Goal: Check status

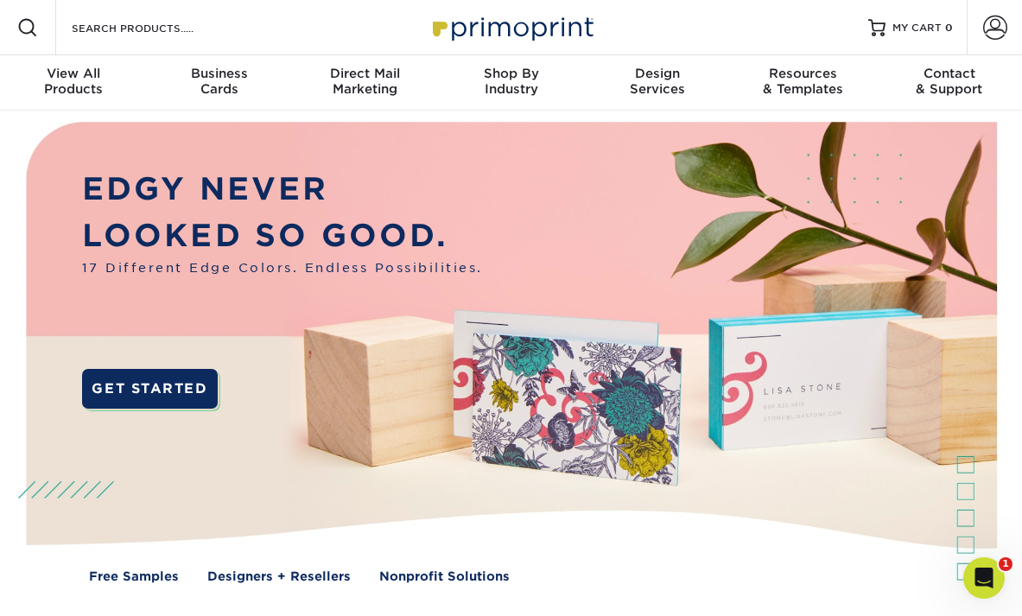
click at [991, 29] on span at bounding box center [995, 28] width 24 height 24
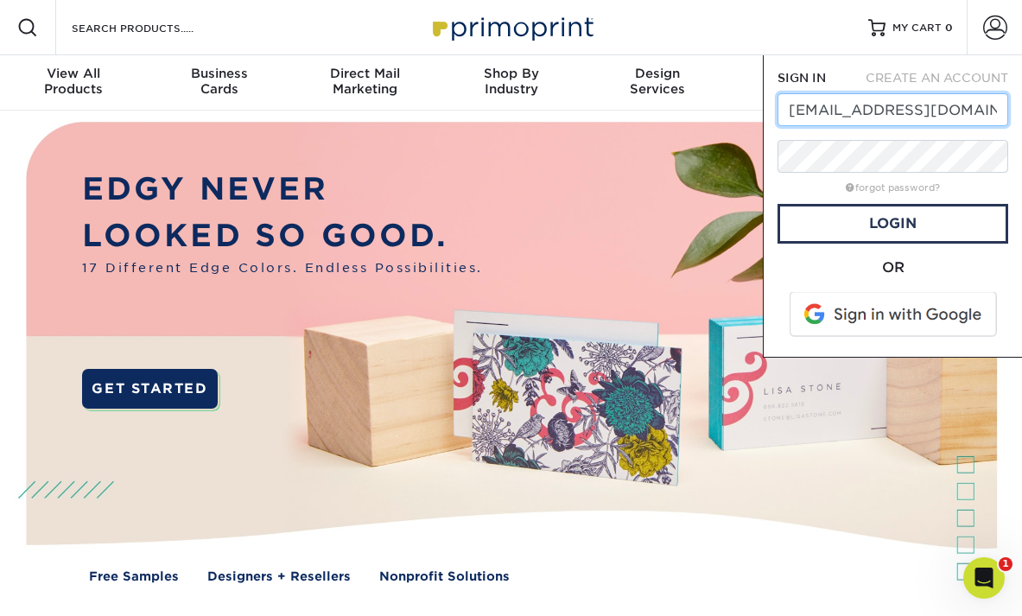
type input "[EMAIL_ADDRESS][DOMAIN_NAME]"
click at [850, 314] on span at bounding box center [894, 314] width 220 height 45
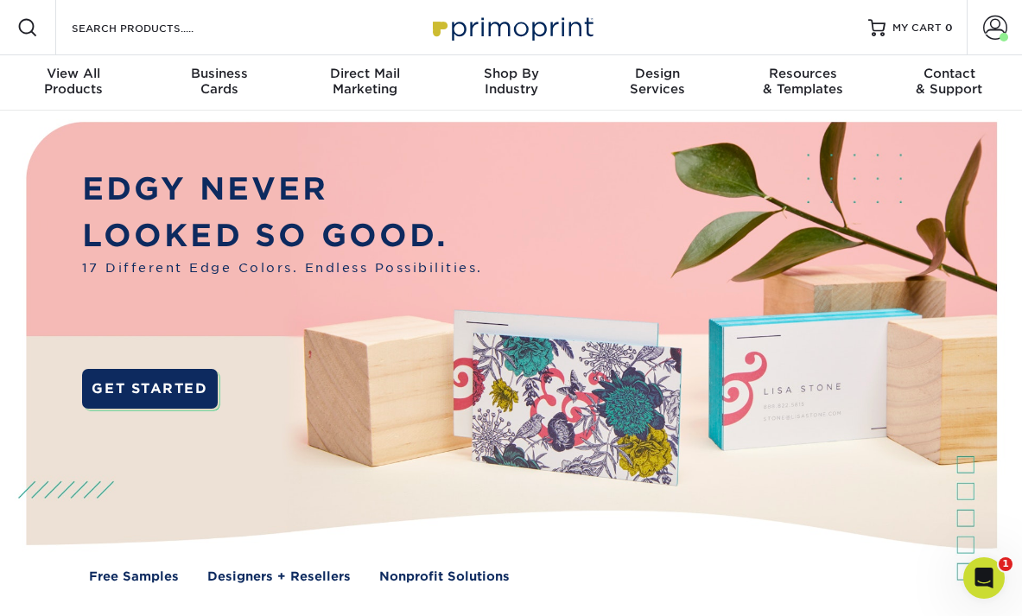
click at [995, 31] on span at bounding box center [995, 28] width 24 height 24
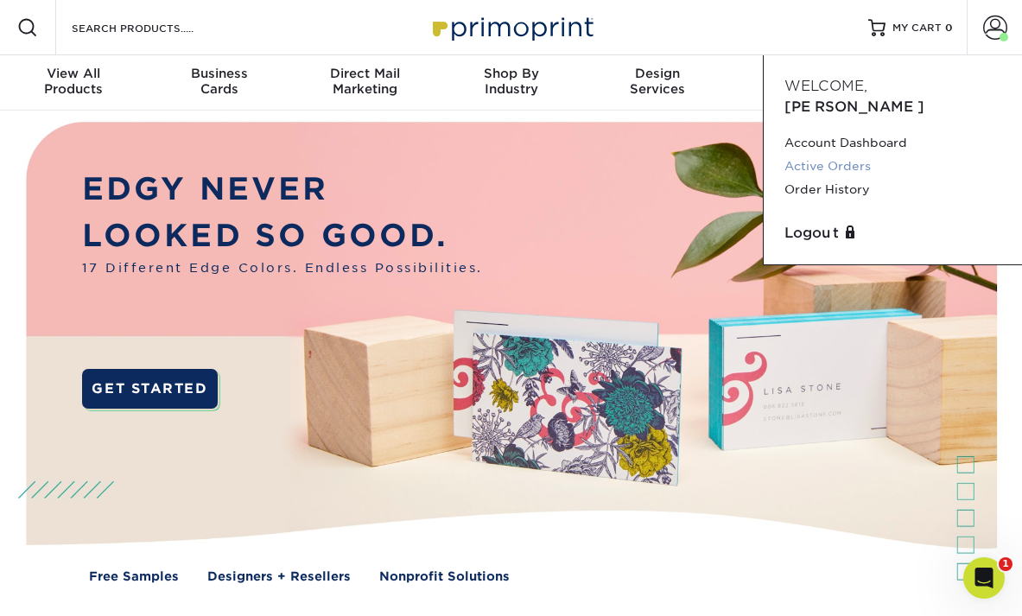
drag, startPoint x: 0, startPoint y: 0, endPoint x: 803, endPoint y: 143, distance: 815.9
click at [803, 155] on link "Active Orders" at bounding box center [892, 166] width 217 height 23
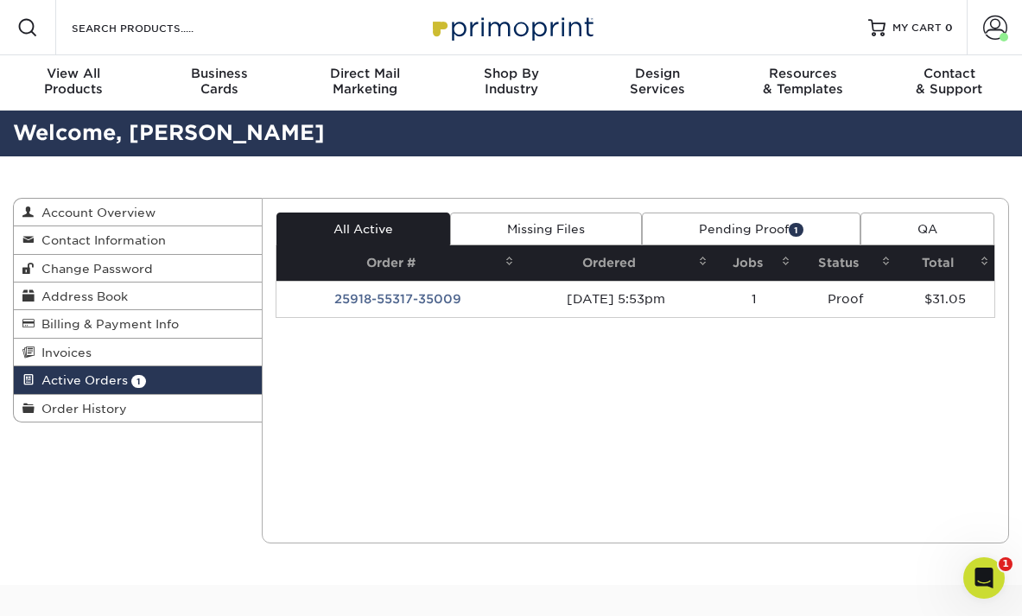
click at [711, 234] on link "Pending Proof 1" at bounding box center [751, 228] width 219 height 33
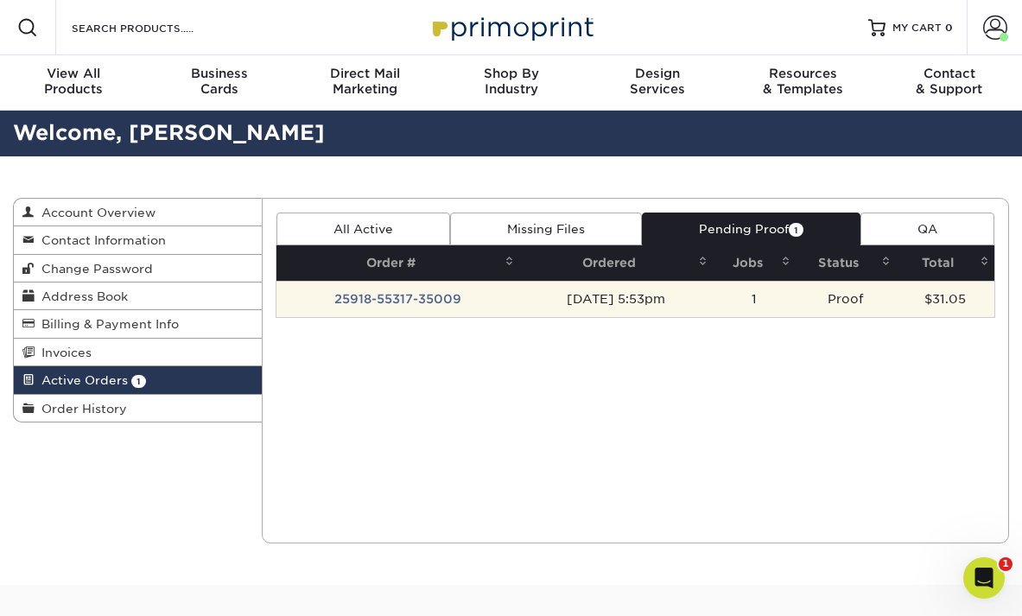
click at [440, 302] on td "25918-55317-35009" at bounding box center [397, 299] width 242 height 36
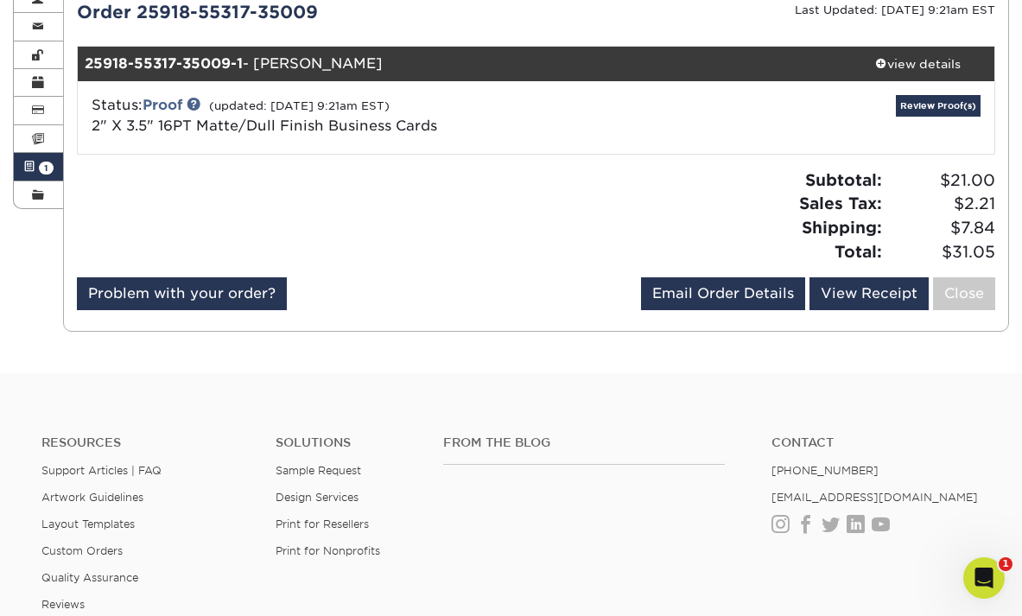
scroll to position [200, 0]
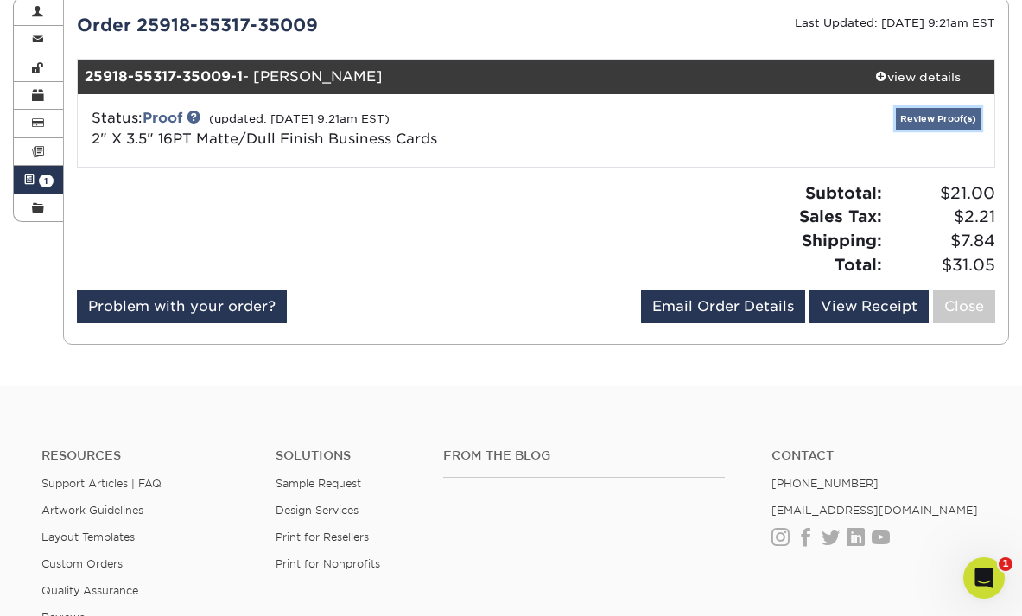
click at [920, 121] on link "Review Proof(s)" at bounding box center [938, 119] width 85 height 22
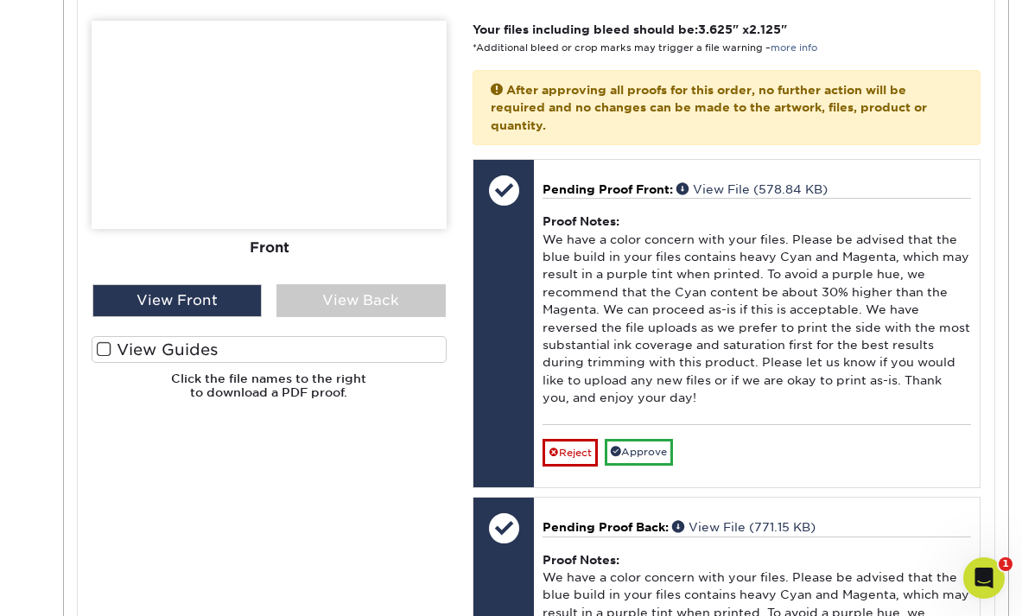
scroll to position [700, 0]
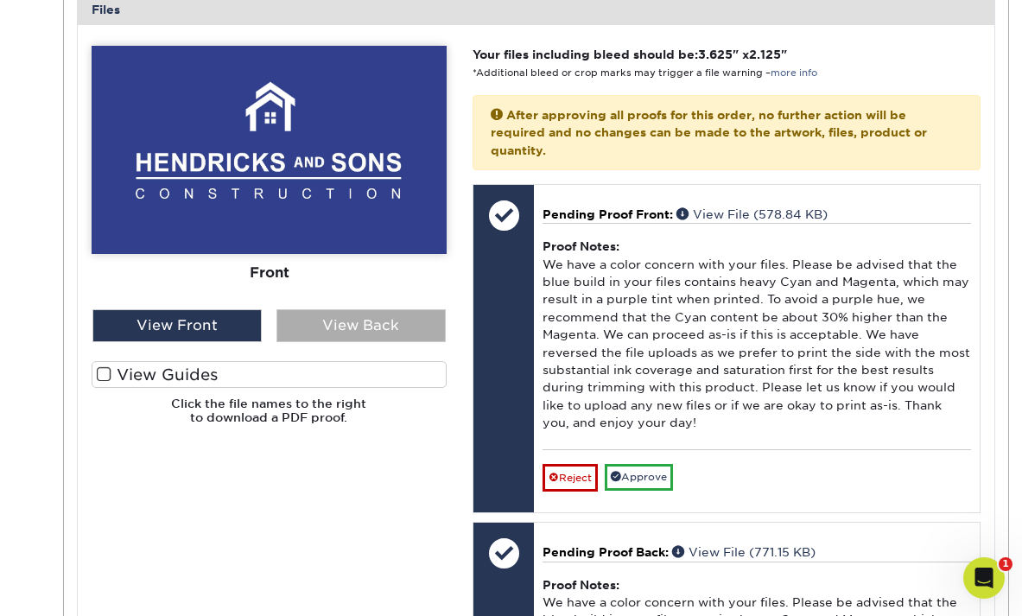
click at [350, 331] on div "View Back" at bounding box center [361, 325] width 170 height 33
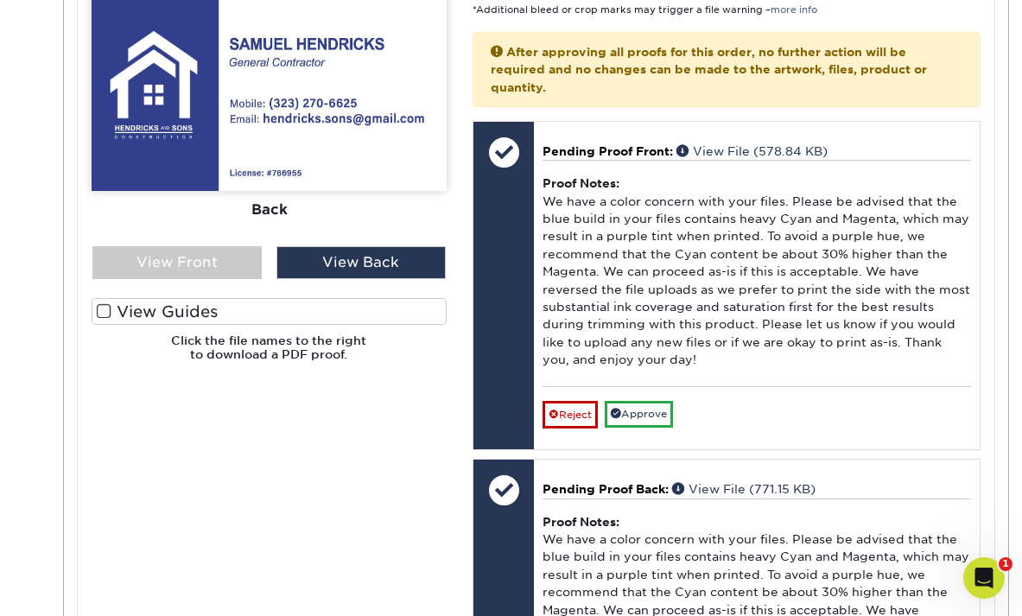
scroll to position [763, 0]
click at [105, 310] on span at bounding box center [104, 312] width 15 height 16
click at [0, 0] on input "View Guides" at bounding box center [0, 0] width 0 height 0
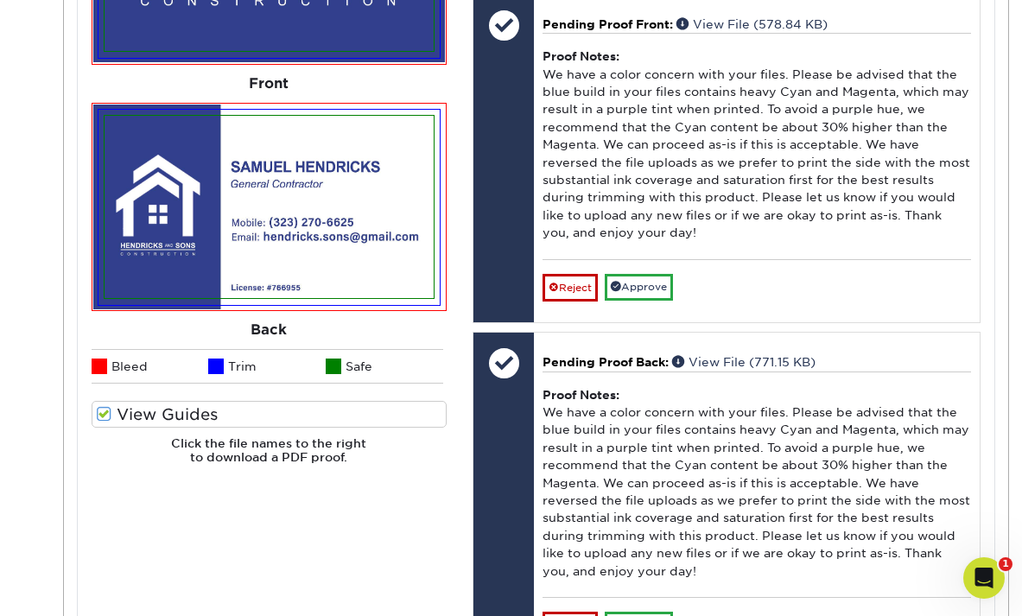
scroll to position [894, 0]
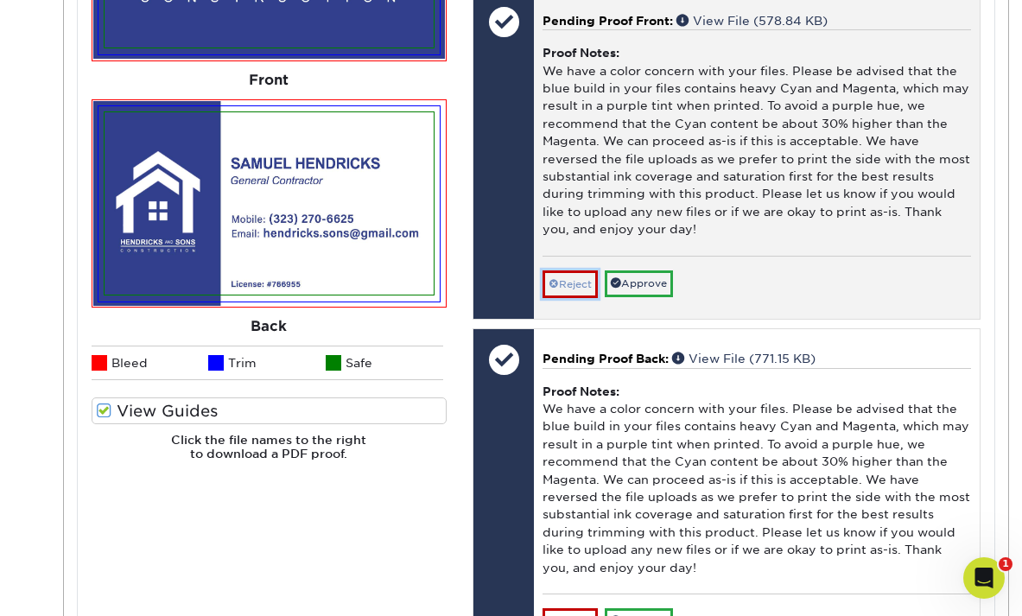
click at [573, 282] on link "Reject" at bounding box center [569, 284] width 55 height 28
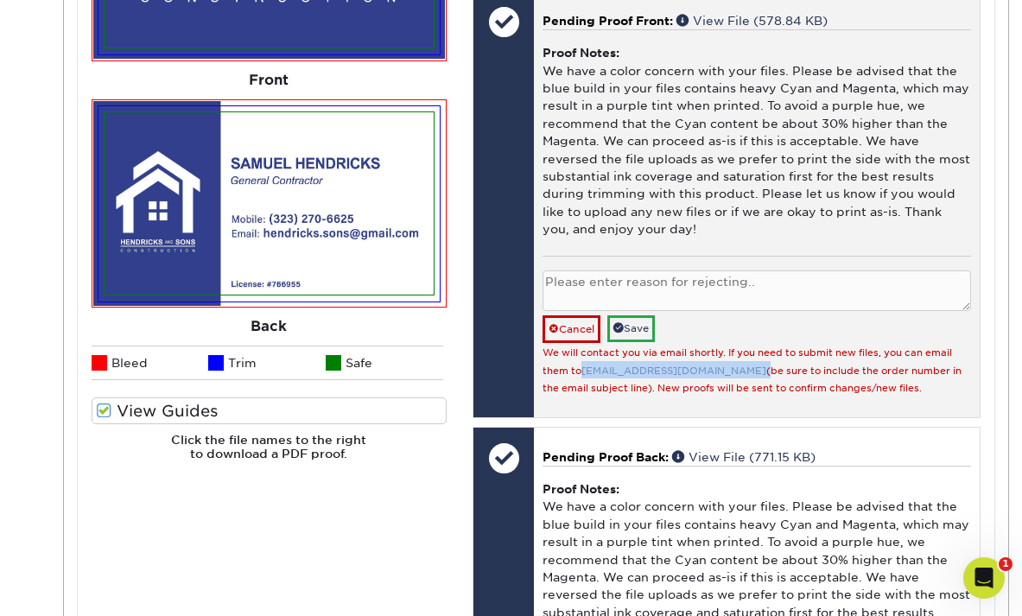
drag, startPoint x: 692, startPoint y: 370, endPoint x: 583, endPoint y: 372, distance: 108.9
click at [583, 372] on small "We will contact you via email shortly. If you need to submit new files, you can…" at bounding box center [751, 370] width 419 height 47
copy small "[EMAIL_ADDRESS][DOMAIN_NAME]"
click at [691, 289] on textarea at bounding box center [756, 290] width 428 height 41
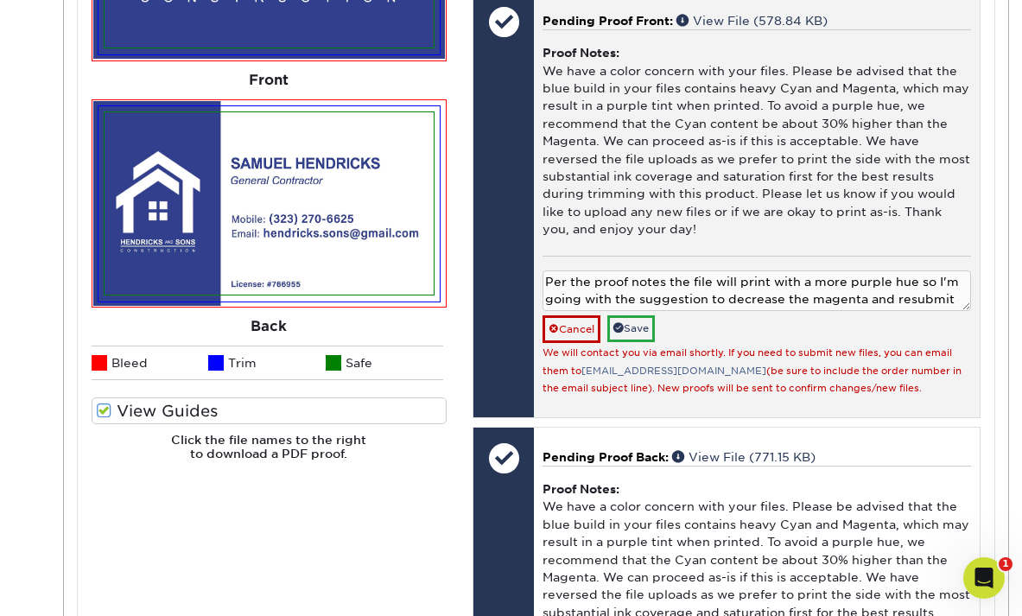
click at [770, 288] on textarea "Per the proof notes the file will print with a more purple hue so I'm going wit…" at bounding box center [756, 290] width 428 height 41
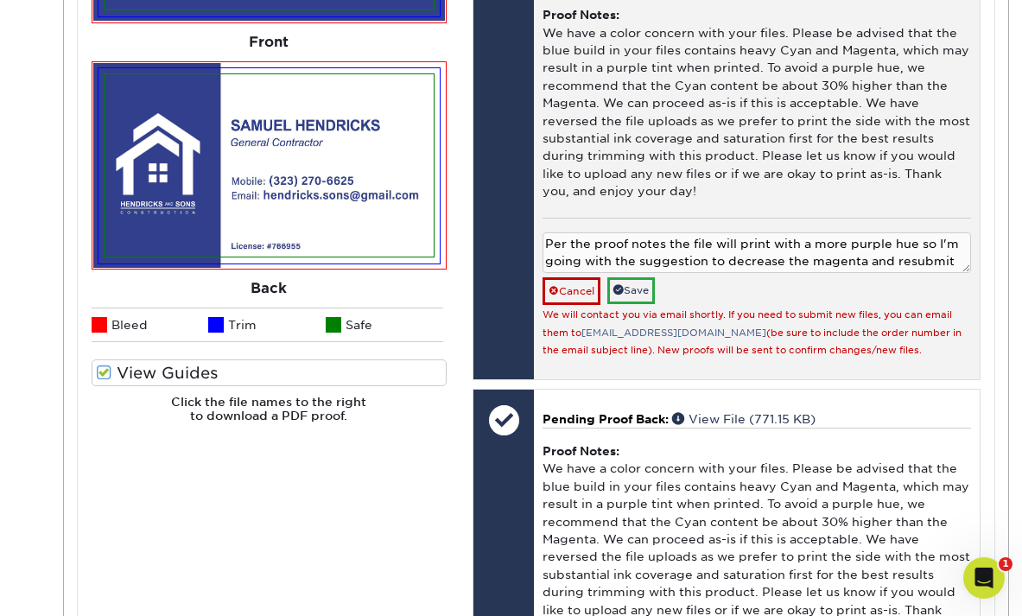
scroll to position [939, 0]
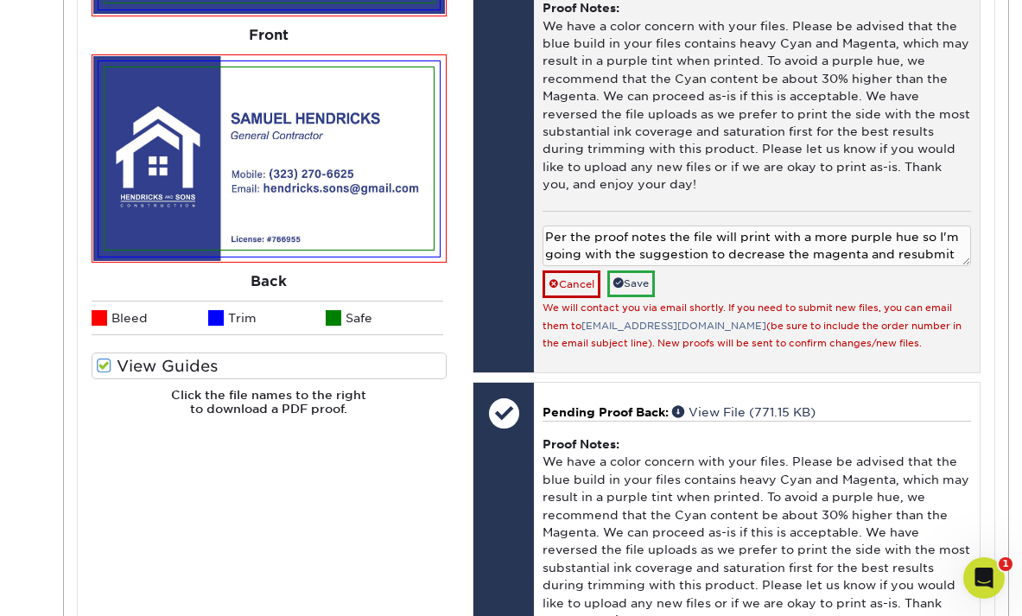
click at [682, 236] on textarea "Per the proof notes the file will print with a more purple hue so I'm going wit…" at bounding box center [756, 245] width 428 height 41
click at [721, 231] on textarea "Per the proof notes the file will print with a more purple hue so I'm going wit…" at bounding box center [756, 245] width 428 height 41
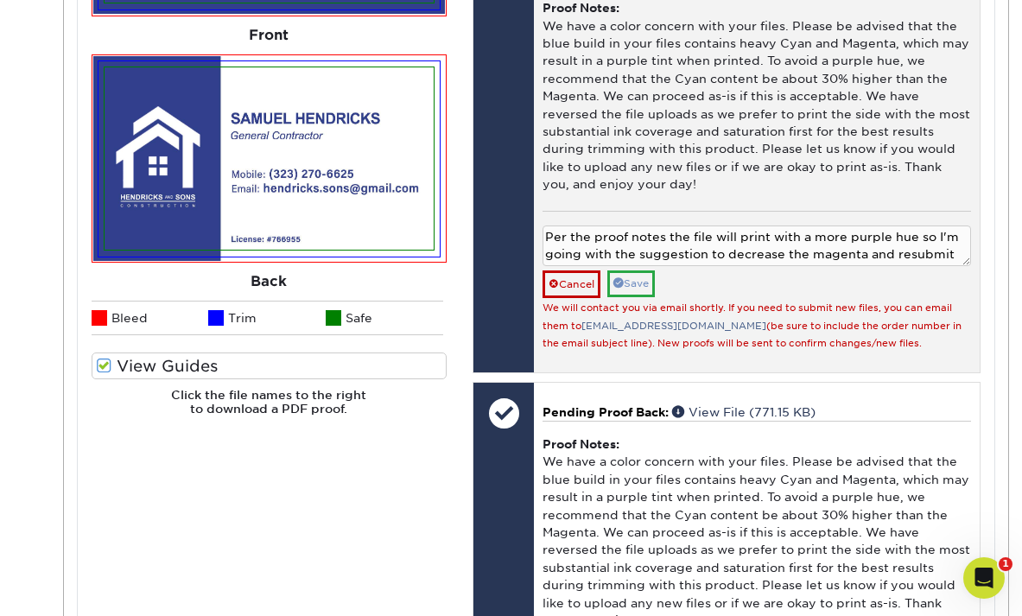
type textarea "Per the proof notes the file will print with a more purple hue so I'm going wit…"
click at [645, 288] on link "Save" at bounding box center [631, 283] width 48 height 27
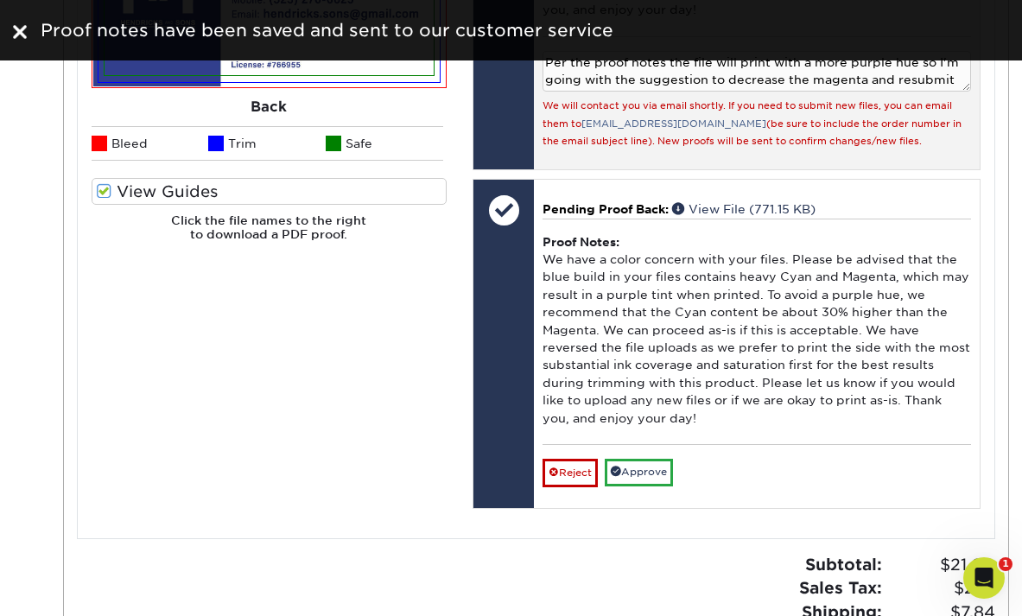
scroll to position [1137, 0]
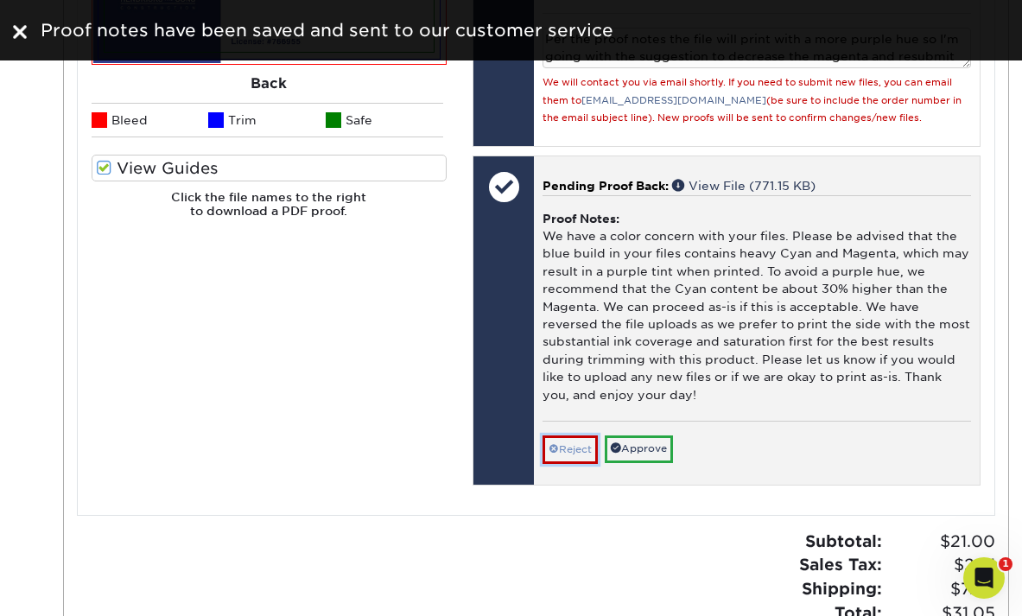
click at [580, 451] on link "Reject" at bounding box center [569, 449] width 55 height 28
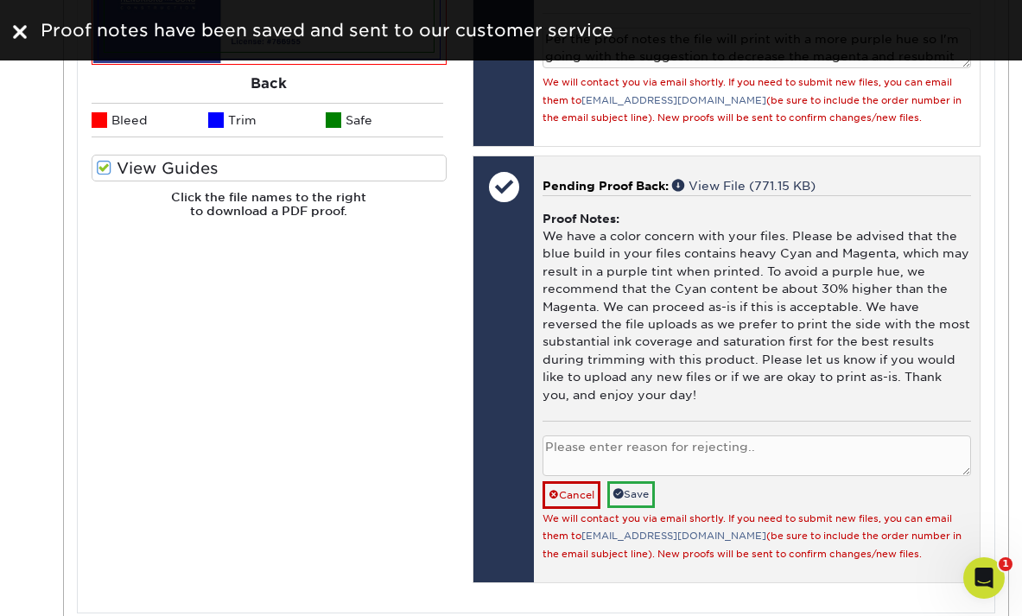
click at [581, 454] on textarea at bounding box center [756, 455] width 428 height 41
paste textarea "Per the proof notes the file will print with a more purple hue so I'm going wit…"
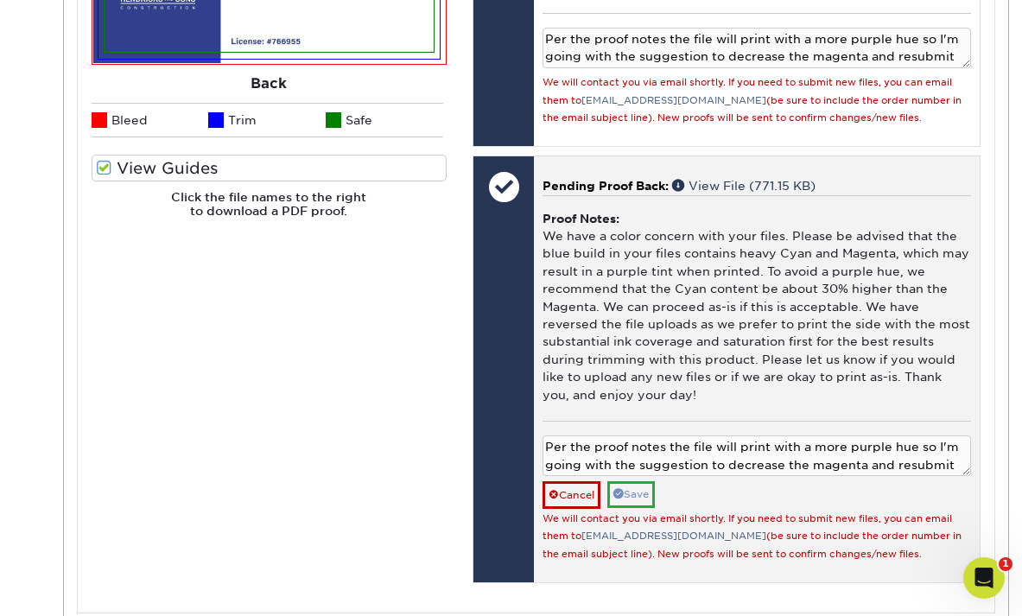
type textarea "Per the proof notes the file will print with a more purple hue so I'm going wit…"
click at [631, 497] on link "Save" at bounding box center [631, 494] width 48 height 27
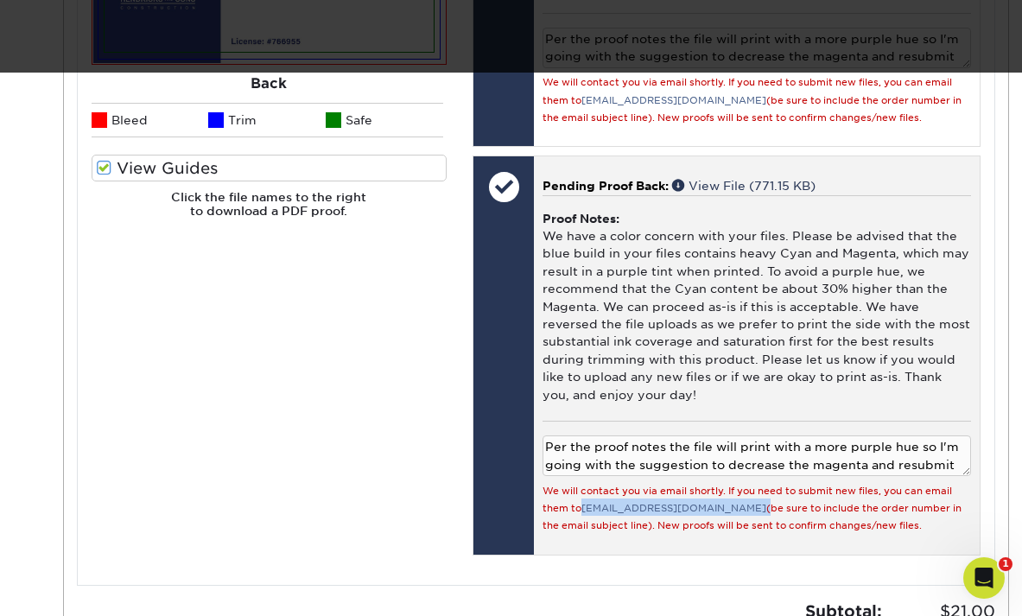
drag, startPoint x: 691, startPoint y: 508, endPoint x: 583, endPoint y: 510, distance: 108.0
click at [583, 510] on small "We will contact you via email shortly. If you need to submit new files, you can…" at bounding box center [751, 508] width 419 height 47
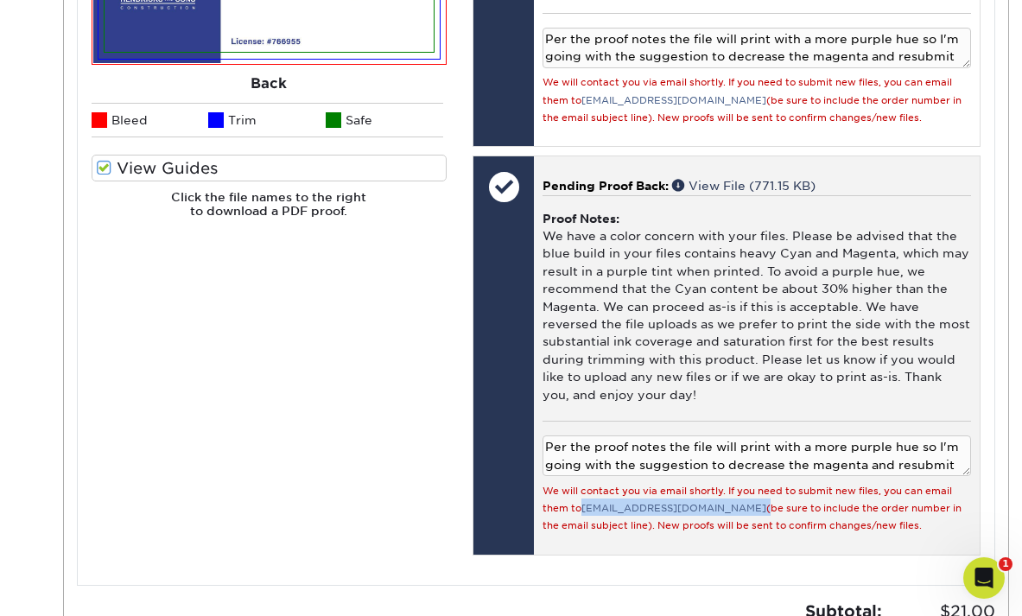
copy small "[EMAIL_ADDRESS][DOMAIN_NAME]"
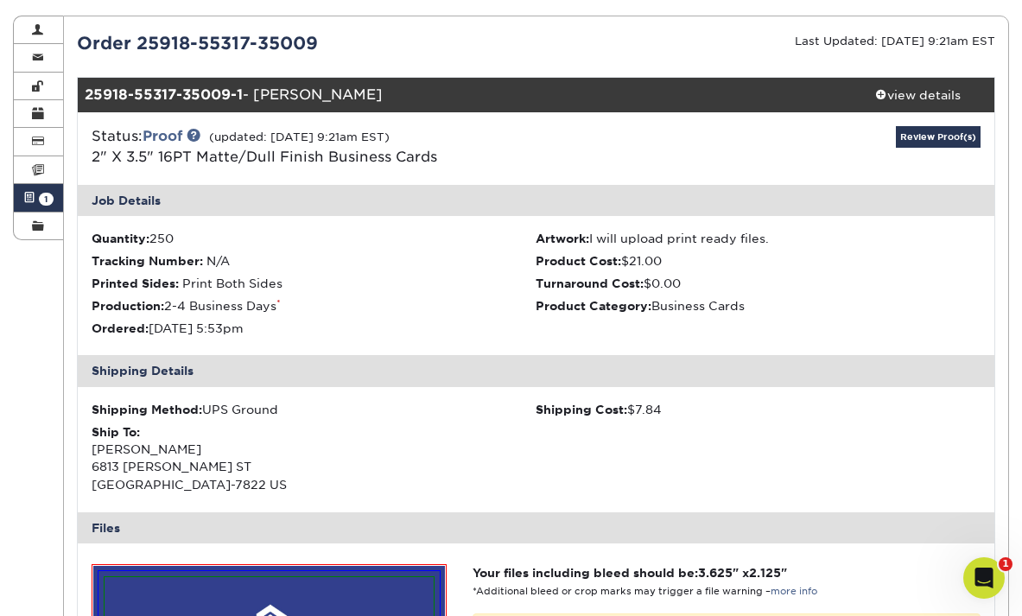
scroll to position [179, 0]
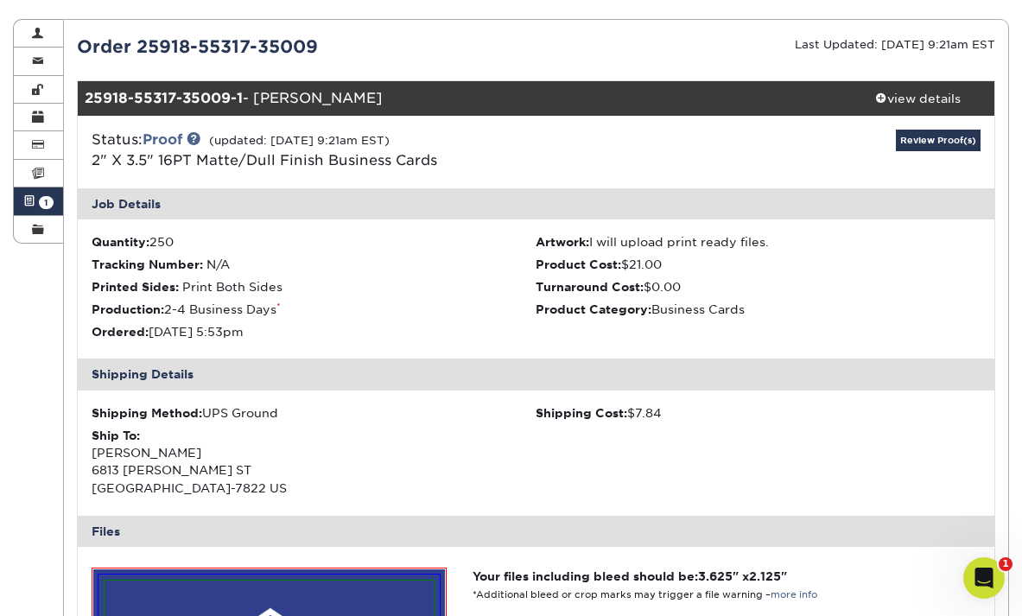
drag, startPoint x: 320, startPoint y: 43, endPoint x: 79, endPoint y: 45, distance: 241.0
click at [79, 45] on div "Order 25918-55317-35009" at bounding box center [300, 47] width 472 height 26
copy div "Order 25918-55317-35009"
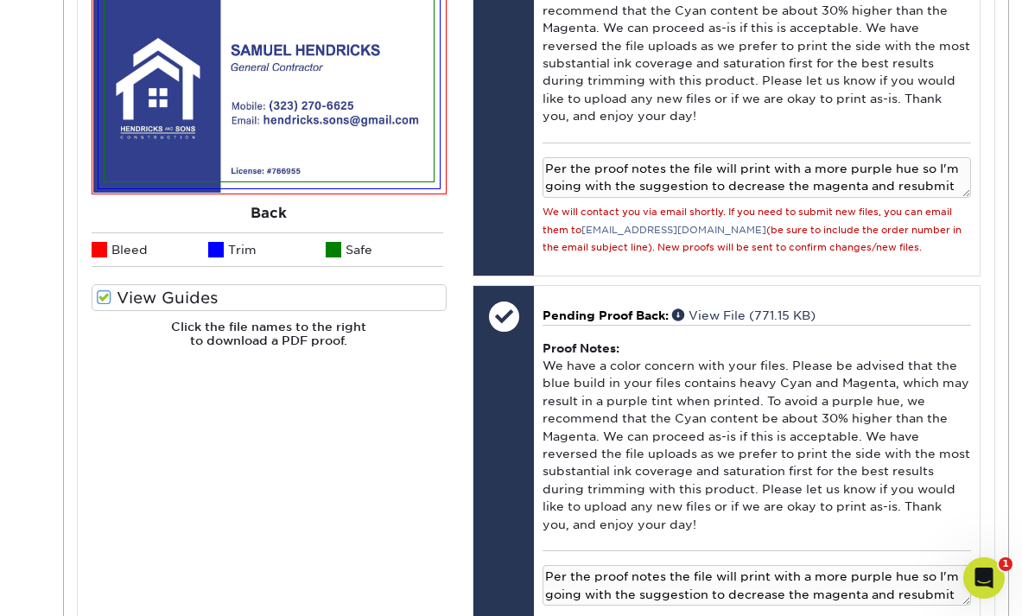
scroll to position [1025, 0]
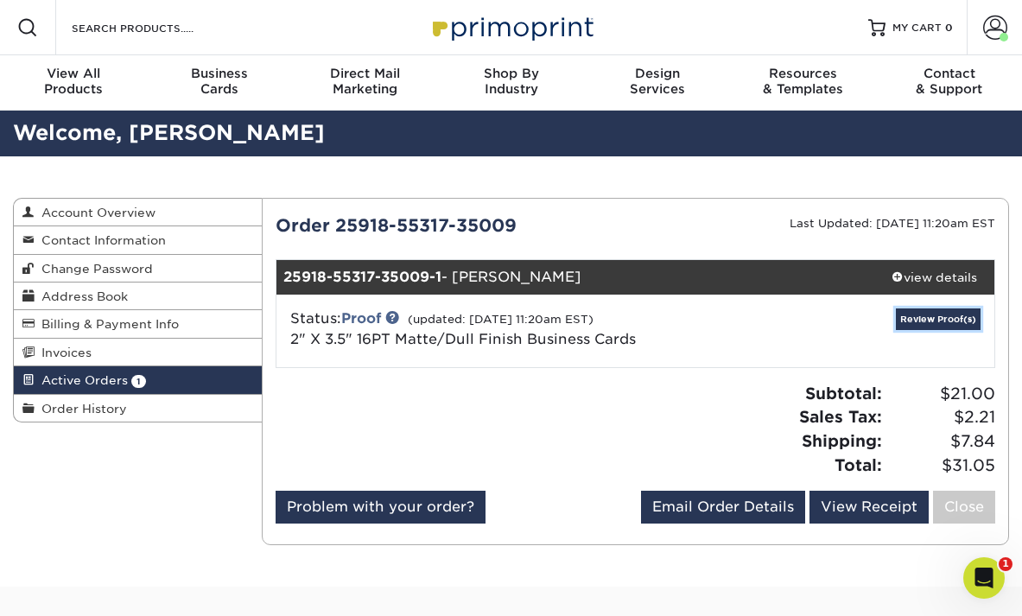
click at [909, 313] on link "Review Proof(s)" at bounding box center [938, 319] width 85 height 22
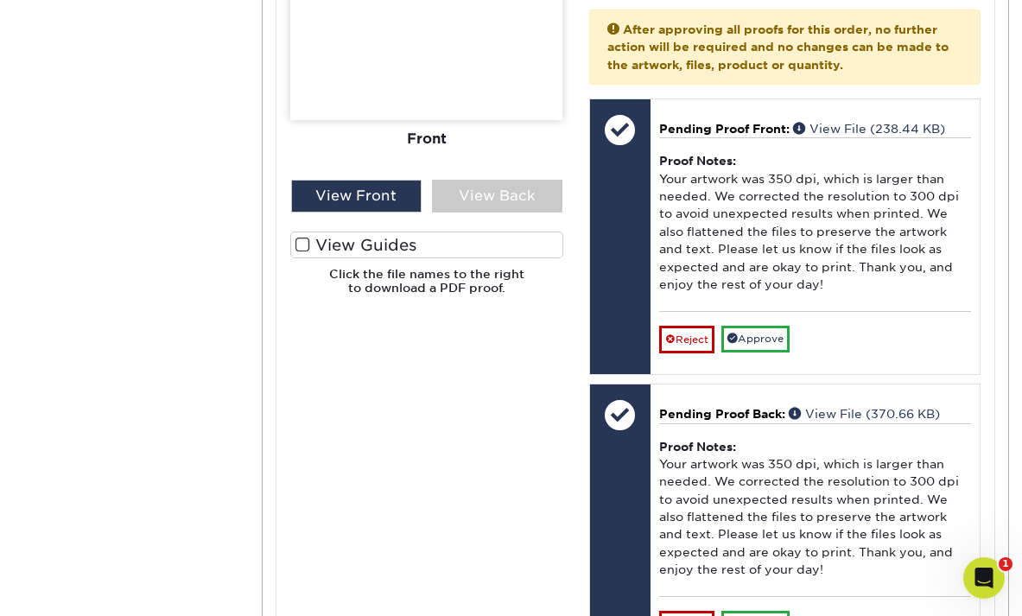
scroll to position [798, 0]
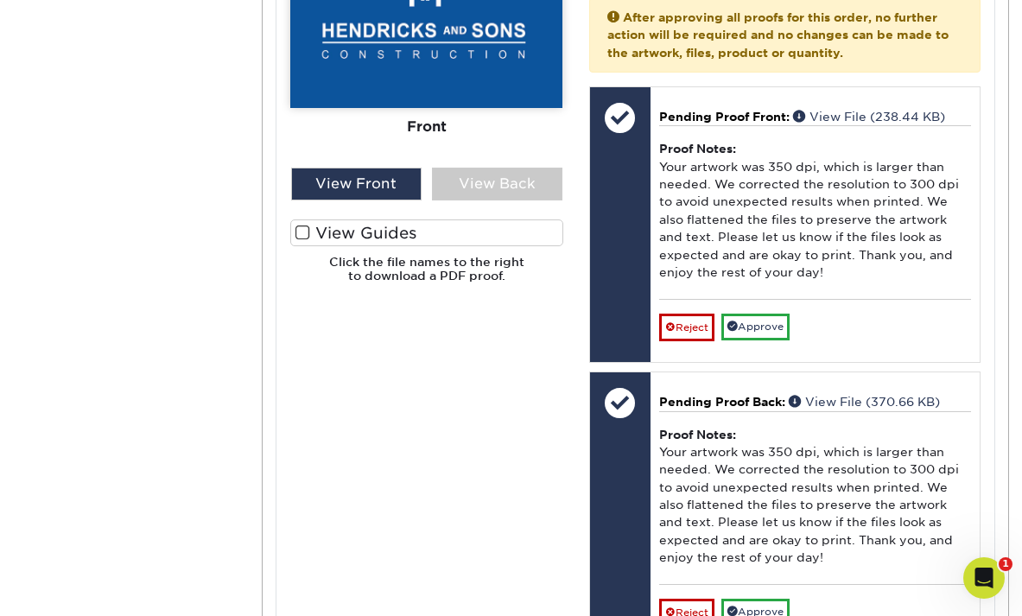
click at [732, 447] on div "Proof Notes: Your artwork was 350 dpi, which is larger than needed. We correcte…" at bounding box center [815, 498] width 312 height 174
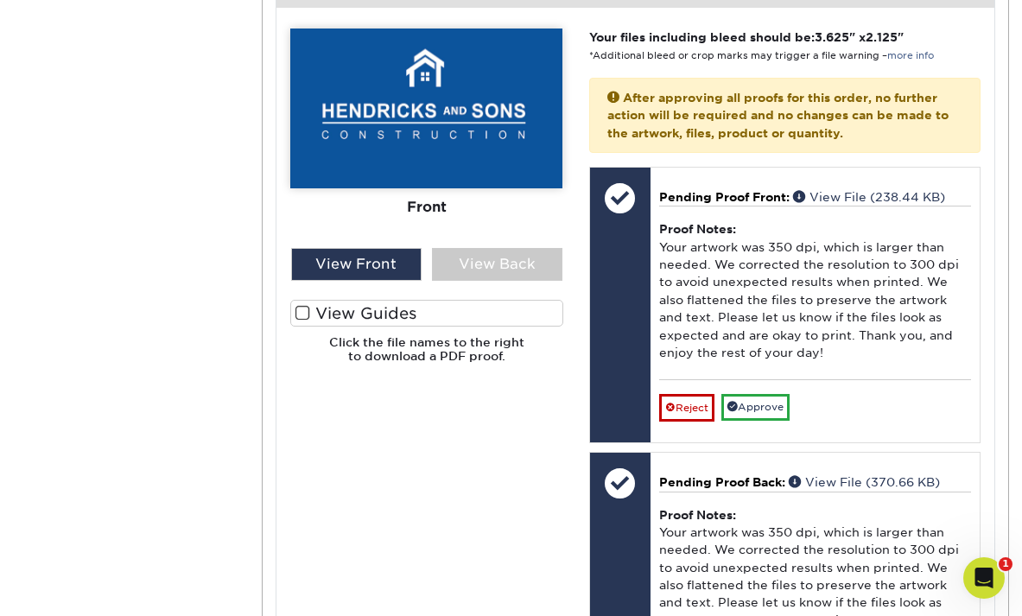
scroll to position [653, 0]
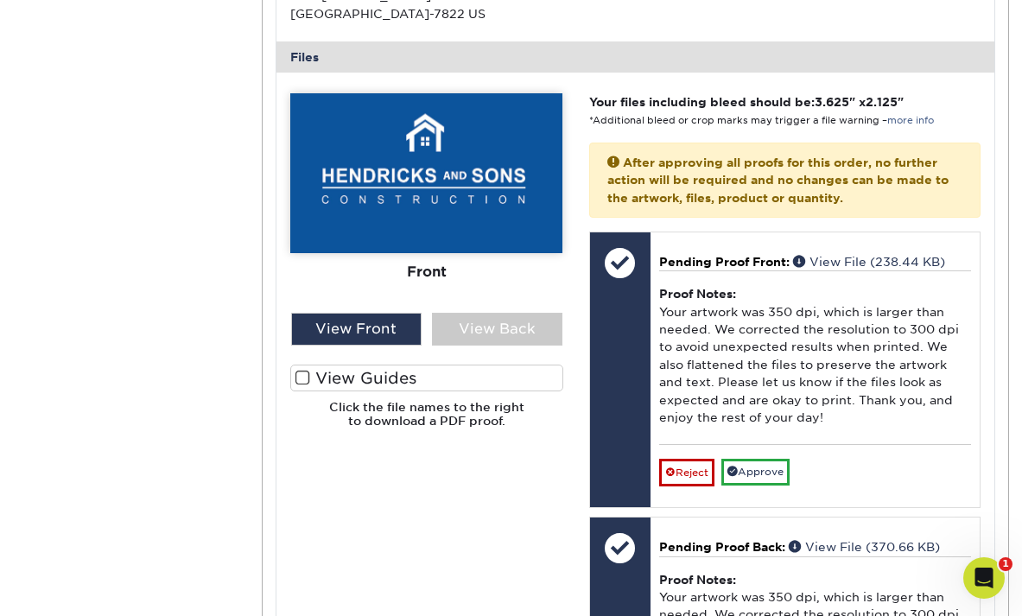
click at [508, 329] on div "View Back" at bounding box center [497, 329] width 130 height 33
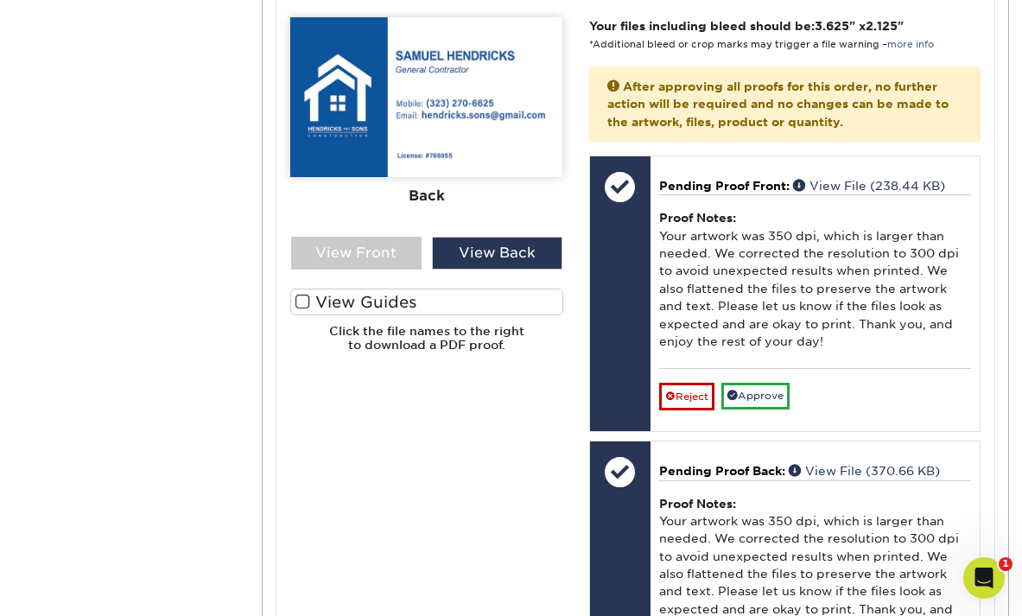
scroll to position [780, 0]
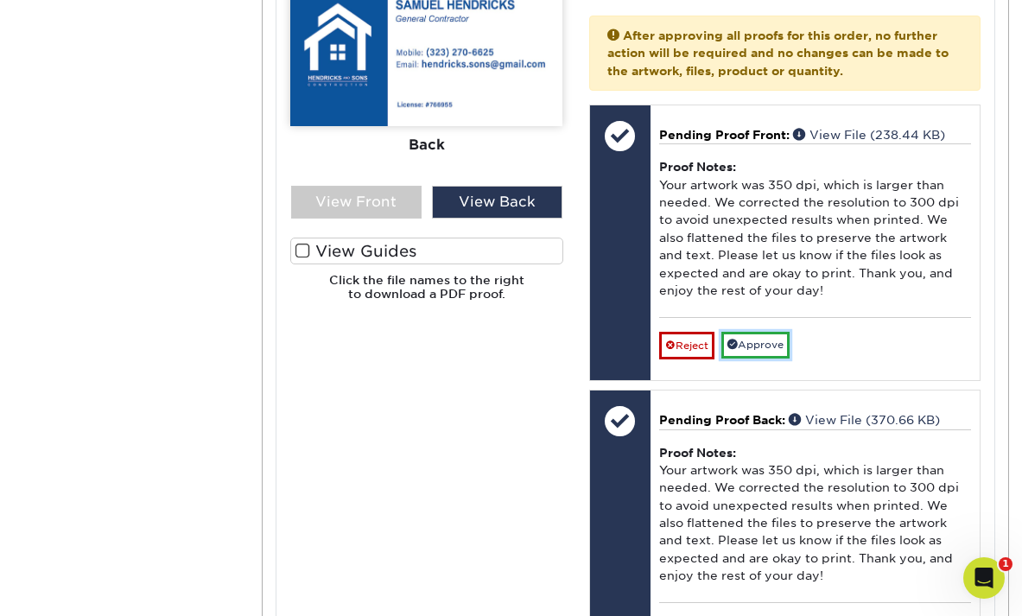
click at [770, 345] on link "Approve" at bounding box center [755, 345] width 68 height 27
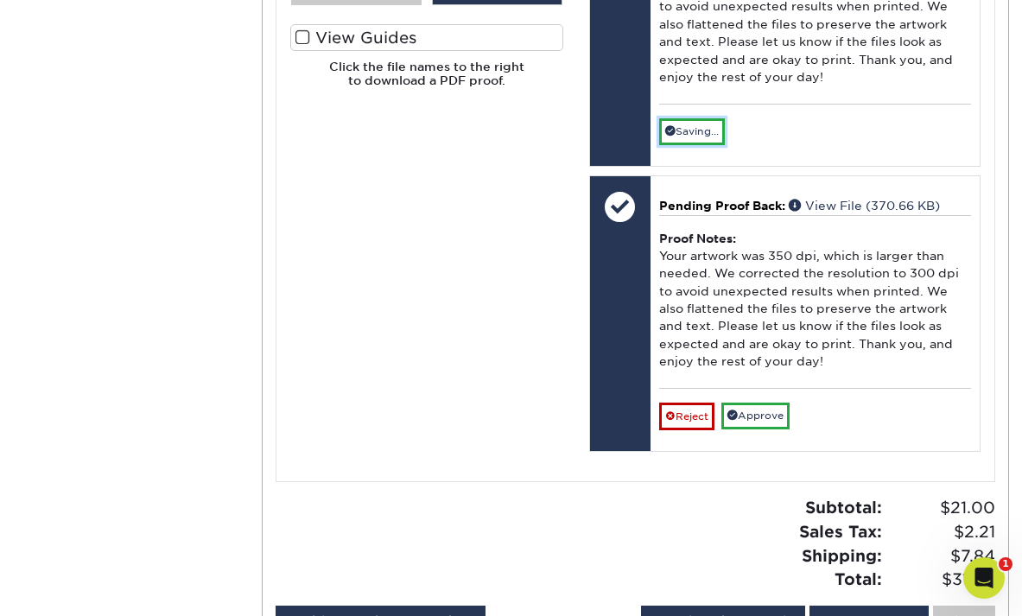
scroll to position [995, 0]
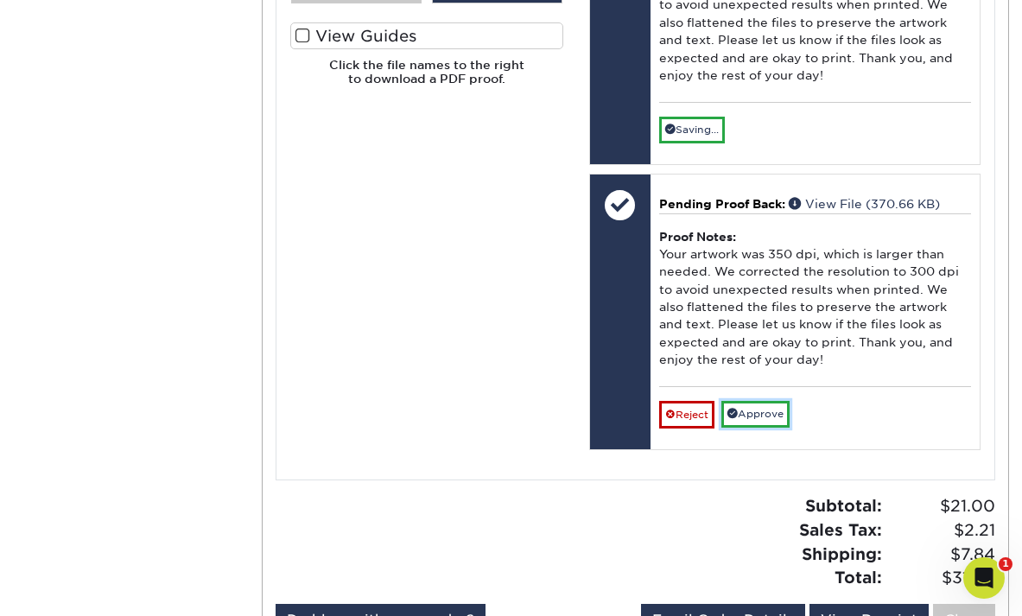
click at [766, 415] on link "Approve" at bounding box center [755, 414] width 68 height 27
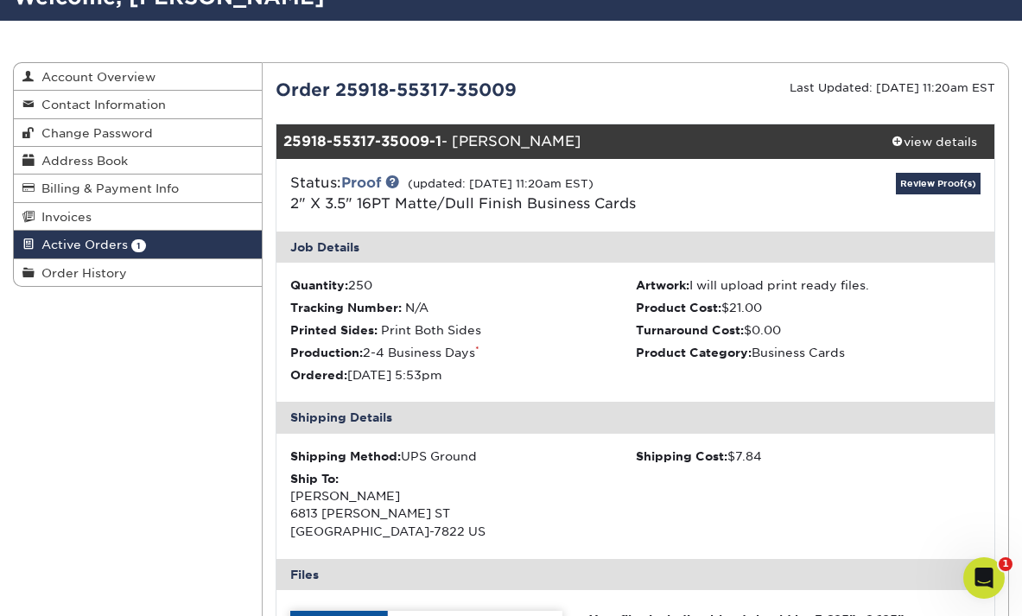
scroll to position [0, 0]
